Goal: Task Accomplishment & Management: Manage account settings

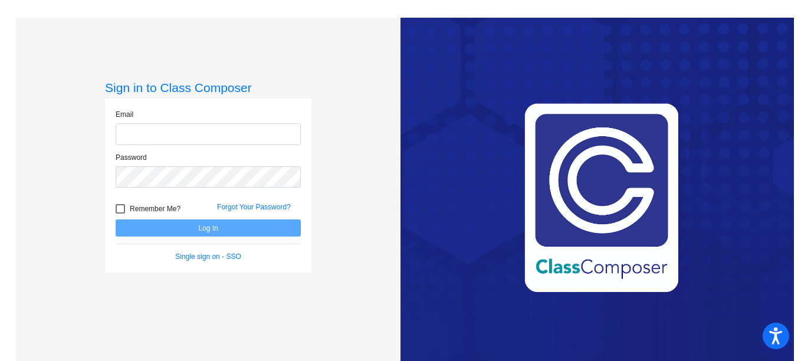
click at [170, 131] on input "email" at bounding box center [208, 134] width 185 height 22
click at [185, 136] on input "kschlegel@" at bounding box center [208, 134] width 185 height 22
click at [259, 137] on input "kschlegel@" at bounding box center [208, 134] width 185 height 22
click at [175, 133] on input "kschlegel@" at bounding box center [208, 134] width 185 height 22
click at [176, 133] on input "kschlegel@" at bounding box center [208, 134] width 185 height 22
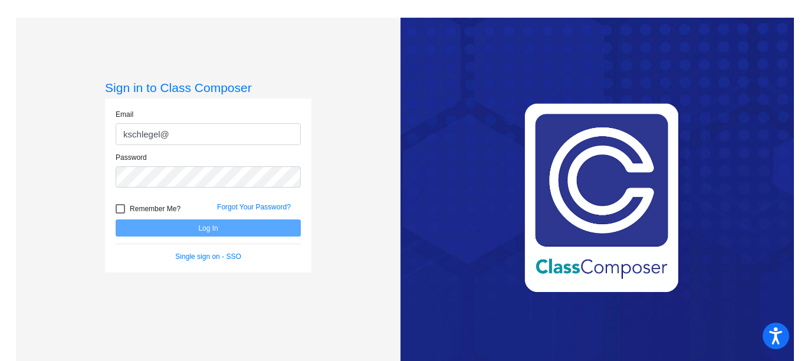
click at [176, 133] on input "kschlegel@" at bounding box center [208, 134] width 185 height 22
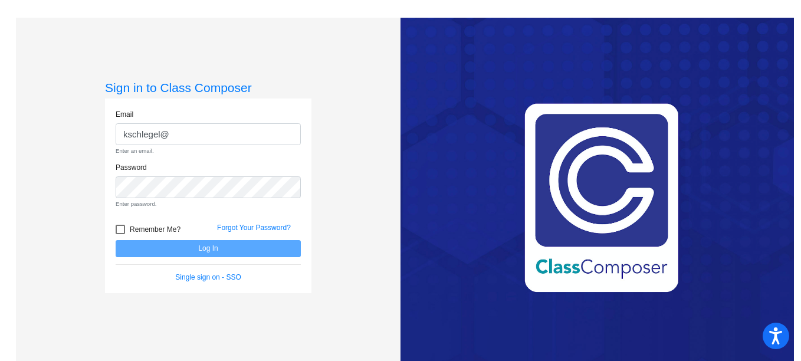
click at [190, 120] on div "Email kschlegel@ Enter an email." at bounding box center [208, 132] width 185 height 46
click at [173, 134] on input "kschlegel@" at bounding box center [208, 134] width 185 height 22
type input "[EMAIL_ADDRESS][DOMAIN_NAME]"
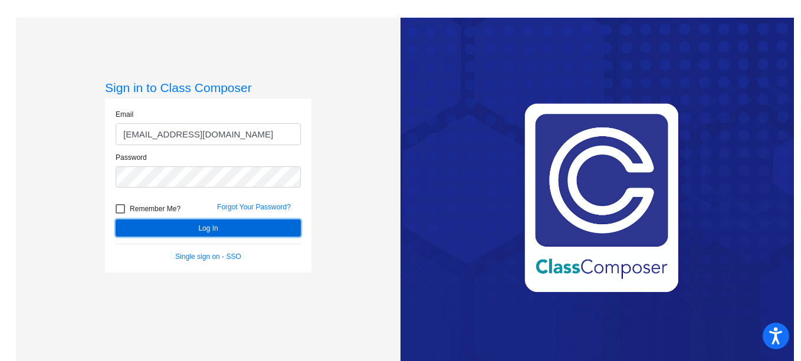
click at [200, 231] on button "Log In" at bounding box center [208, 227] width 185 height 17
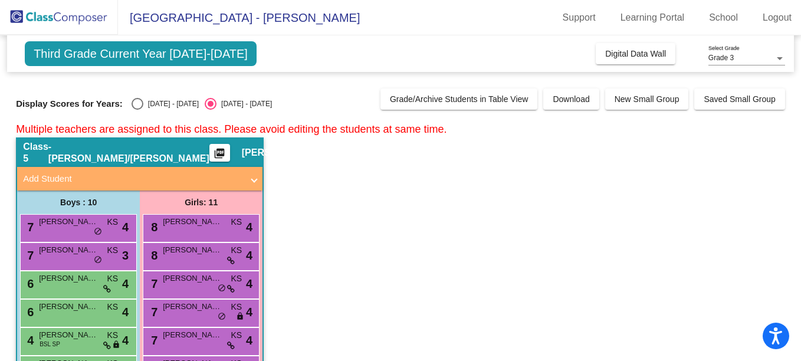
click at [197, 55] on span "Third Grade Current Year [DATE]-[DATE]" at bounding box center [141, 53] width 232 height 25
